Goal: Check status

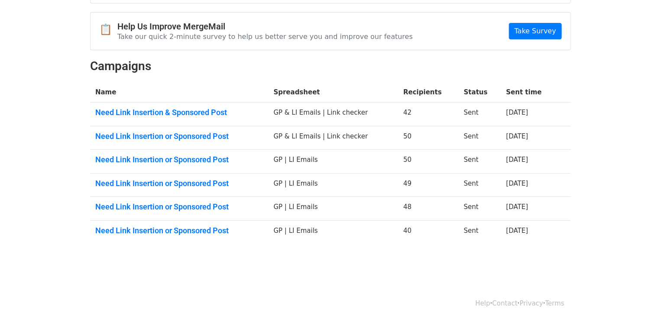
scroll to position [86, 0]
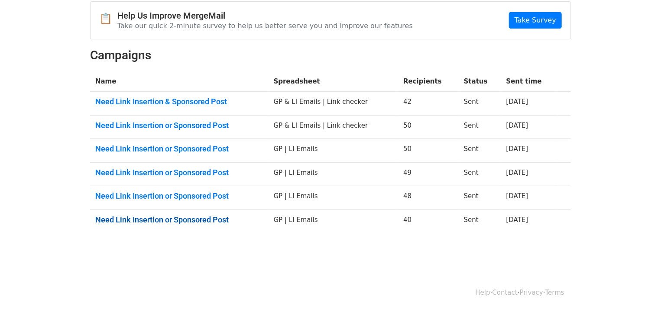
click at [205, 220] on link "Need Link Insertion or Sponsored Post" at bounding box center [179, 220] width 168 height 10
click at [166, 198] on link "Need Link Insertion or Sponsored Post" at bounding box center [179, 196] width 168 height 10
click at [156, 172] on link "Need Link Insertion or Sponsored Post" at bounding box center [179, 173] width 168 height 10
click at [178, 124] on link "Need Link Insertion or Sponsored Post" at bounding box center [179, 126] width 168 height 10
